Goal: Task Accomplishment & Management: Manage account settings

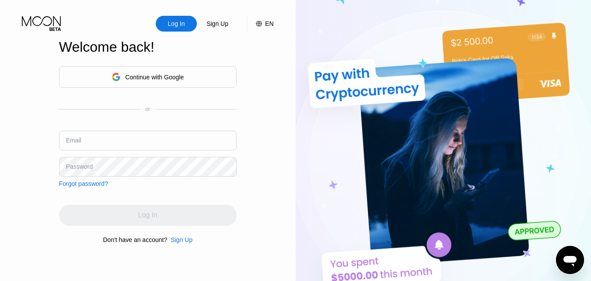
click at [111, 138] on input "text" at bounding box center [148, 140] width 178 height 20
type input "[EMAIL_ADDRESS][DOMAIN_NAME]"
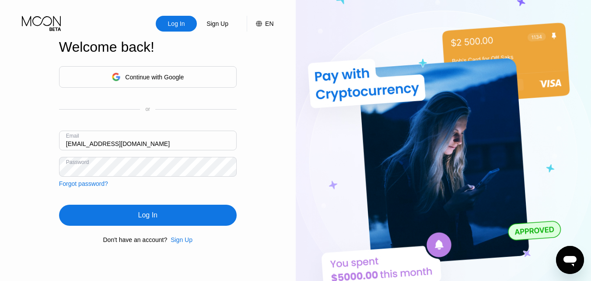
click at [138, 218] on div "Log In" at bounding box center [147, 215] width 19 height 9
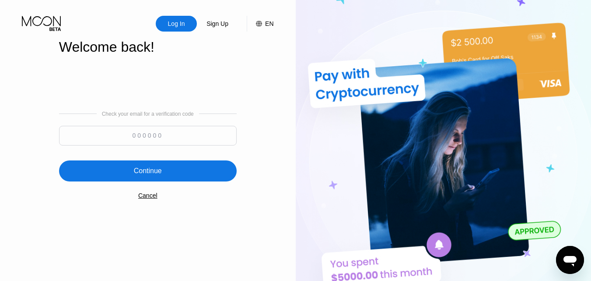
click at [168, 134] on input at bounding box center [148, 136] width 178 height 20
type input "298441"
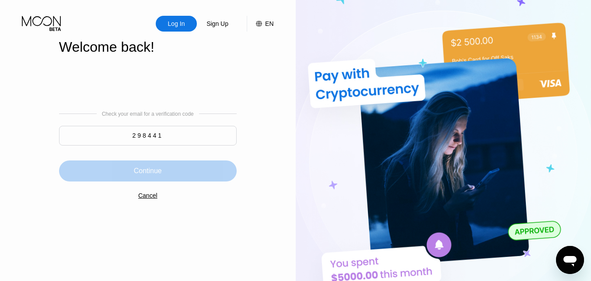
click at [167, 169] on div "Continue" at bounding box center [148, 170] width 178 height 21
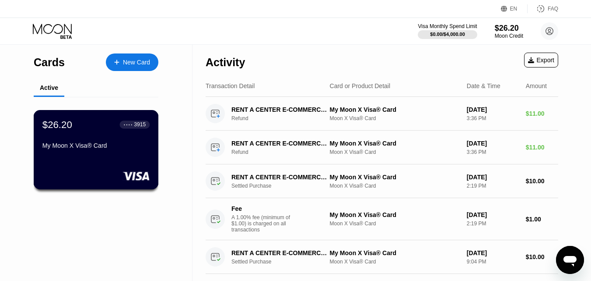
click at [125, 158] on div "$26.20 ● ● ● ● 3915 My Moon X Visa® Card" at bounding box center [96, 149] width 125 height 79
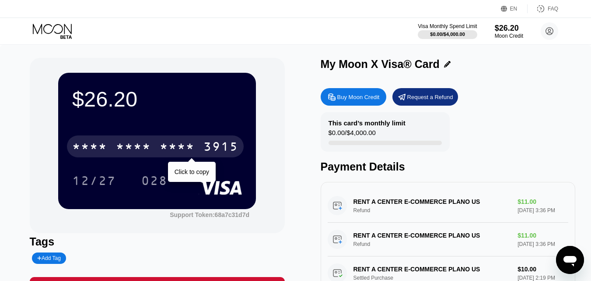
click at [189, 146] on div "* * * *" at bounding box center [177, 148] width 35 height 14
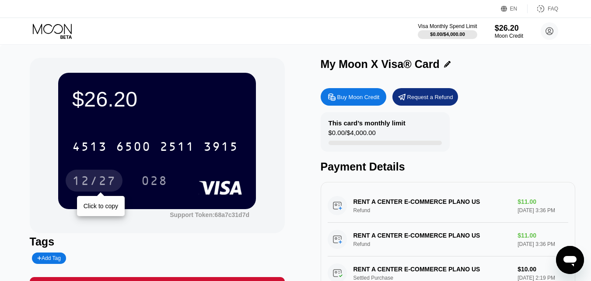
click at [105, 181] on div "12/27" at bounding box center [94, 182] width 44 height 14
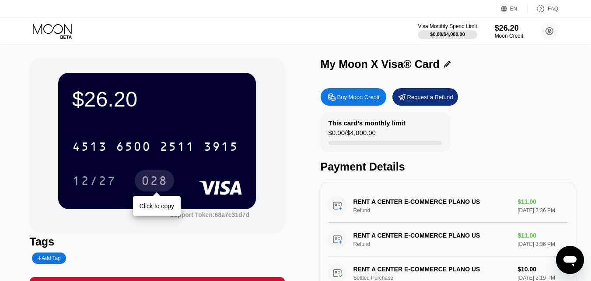
click at [157, 181] on div "028" at bounding box center [154, 182] width 26 height 14
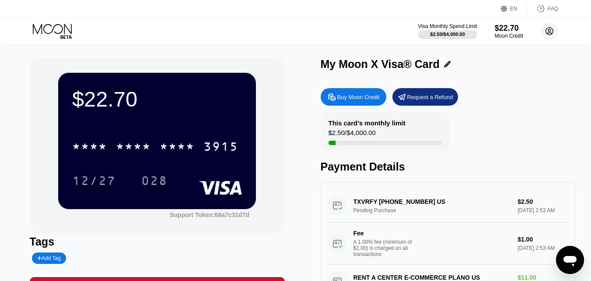
click at [553, 31] on icon at bounding box center [549, 31] width 7 height 7
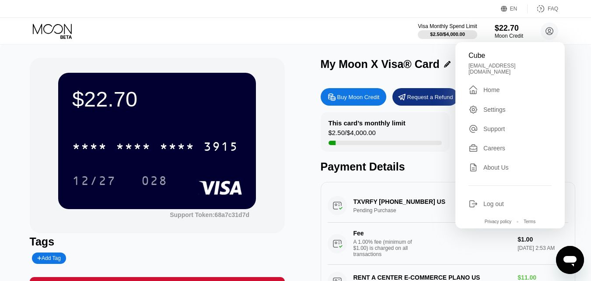
click at [514, 199] on div "Log out" at bounding box center [510, 204] width 83 height 10
